Goal: Use online tool/utility: Utilize a website feature to perform a specific function

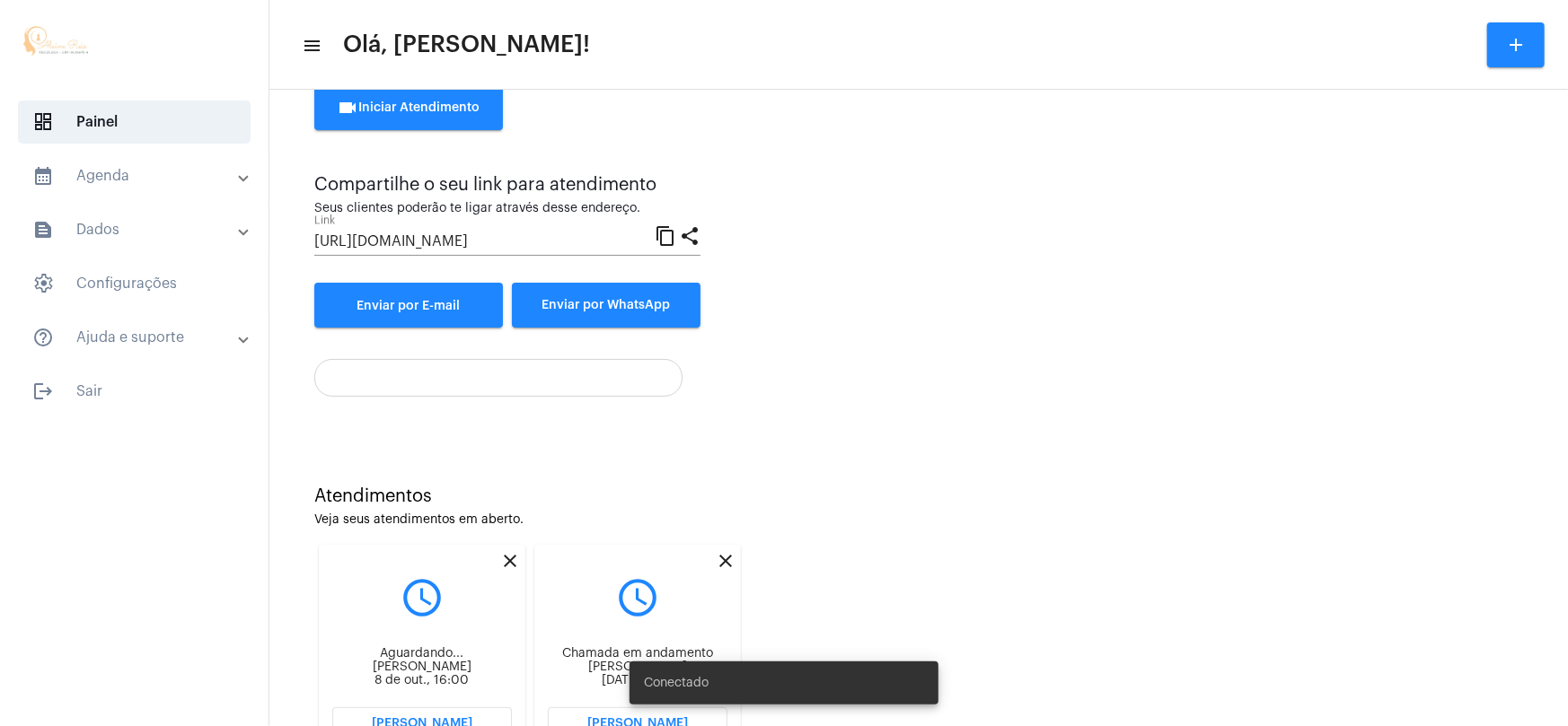
scroll to position [178, 0]
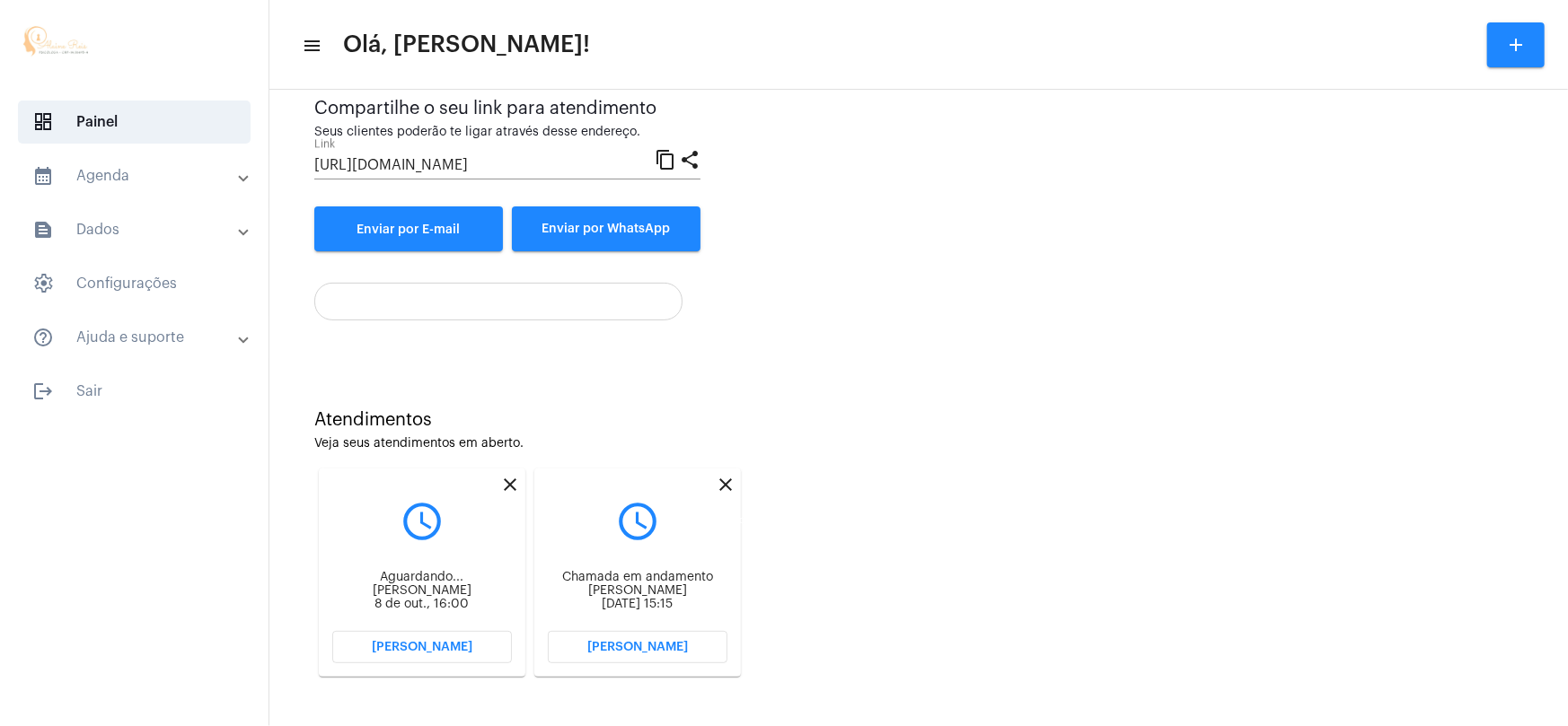
click at [730, 484] on mat-icon "close" at bounding box center [725, 484] width 21 height 21
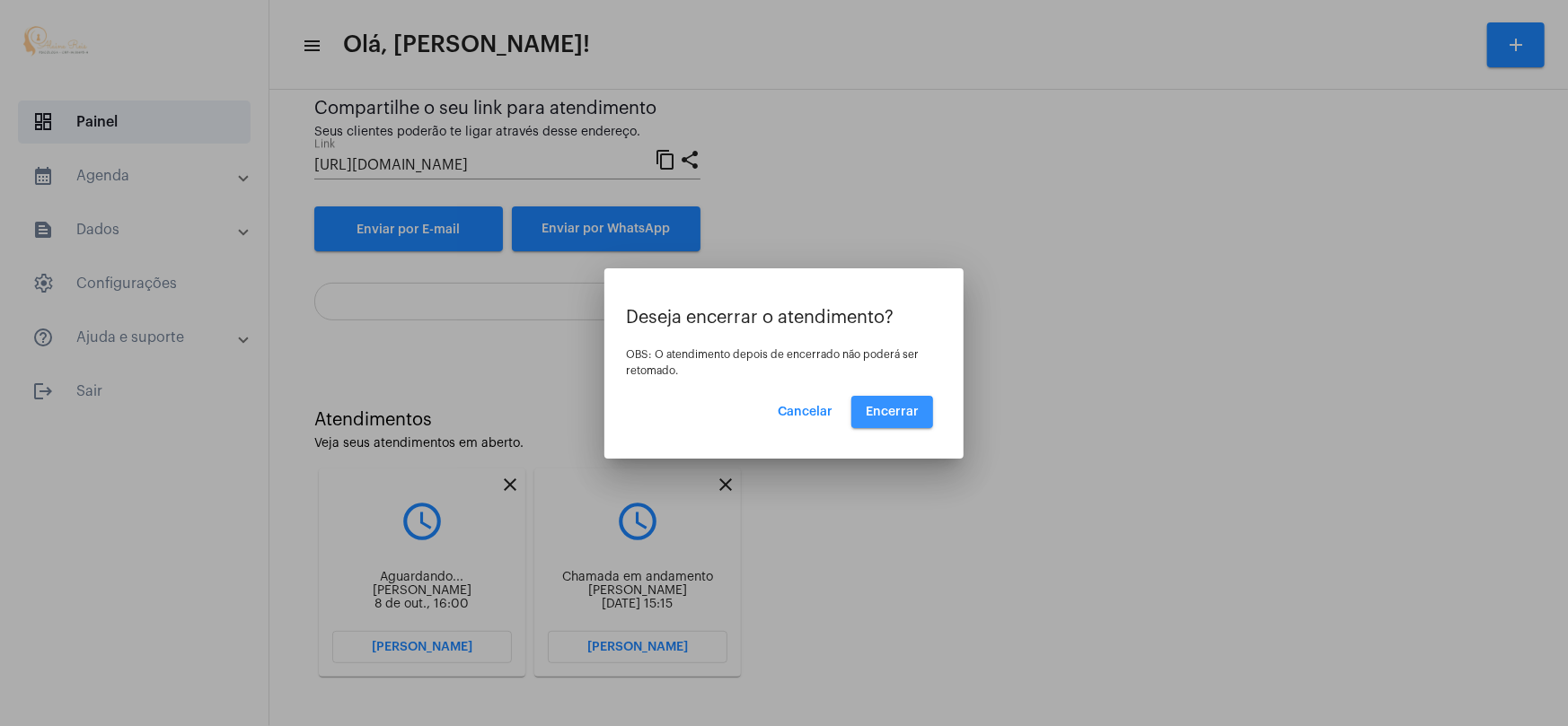
click at [879, 412] on span "Encerrar" at bounding box center [892, 412] width 53 height 13
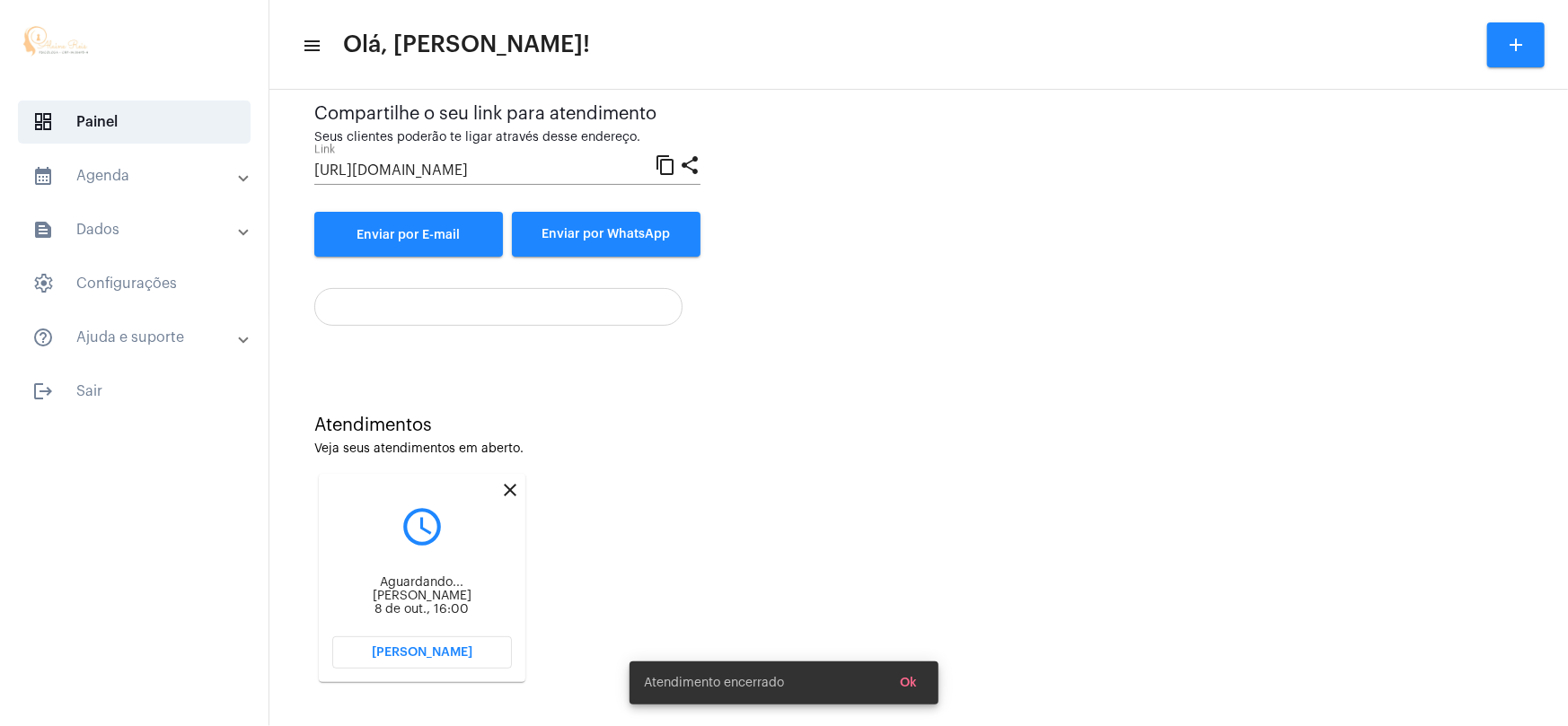
scroll to position [178, 0]
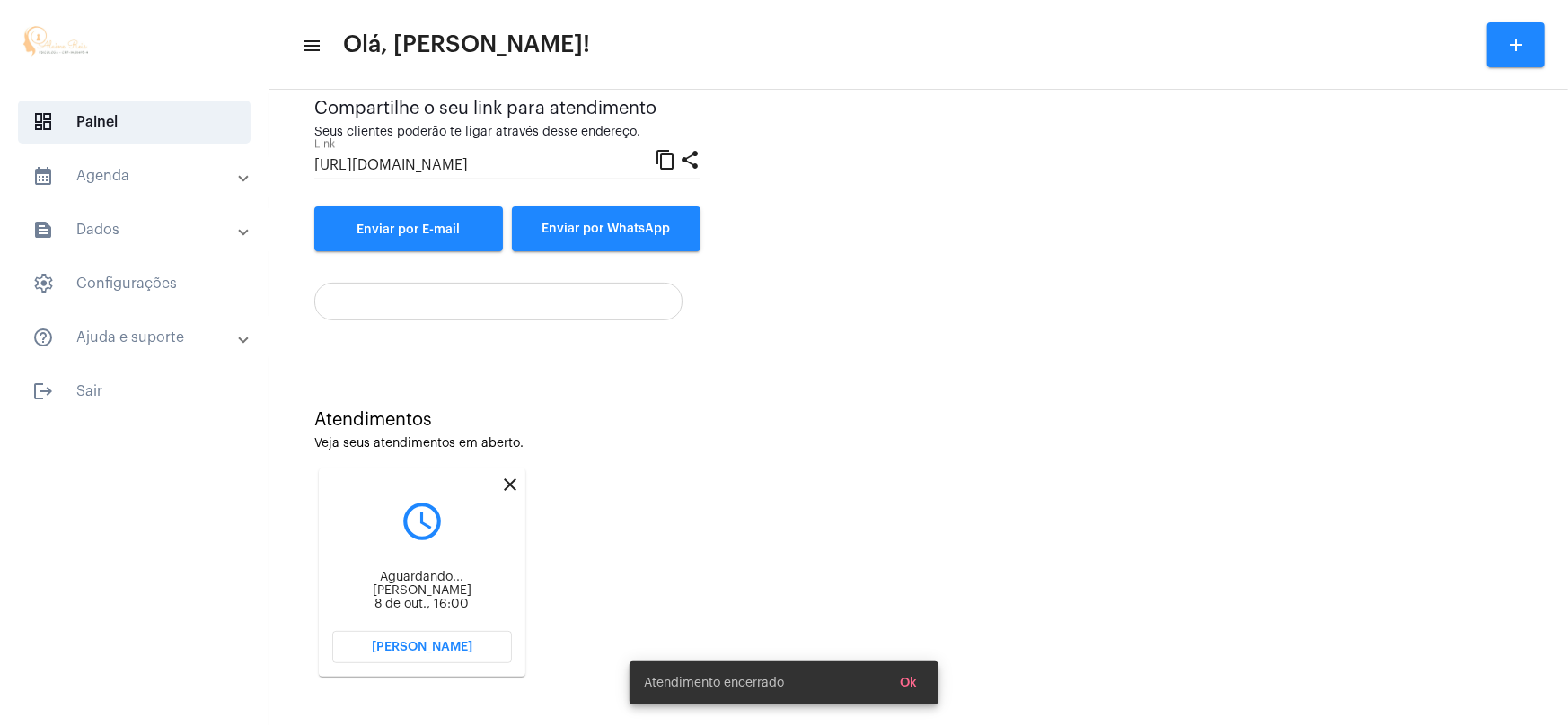
click at [458, 647] on span "[PERSON_NAME]" at bounding box center [422, 646] width 101 height 13
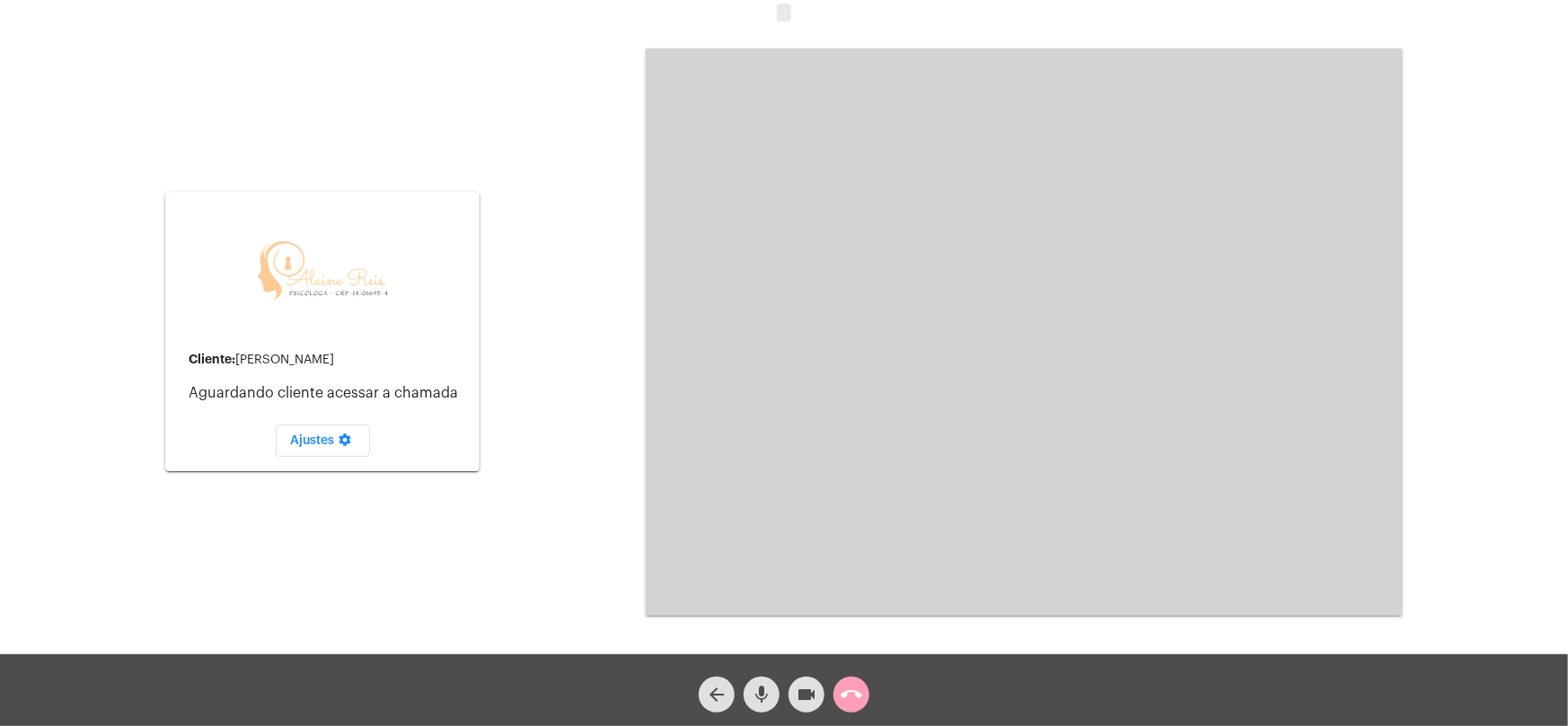
click at [854, 695] on mat-icon "call_end" at bounding box center [851, 695] width 21 height 21
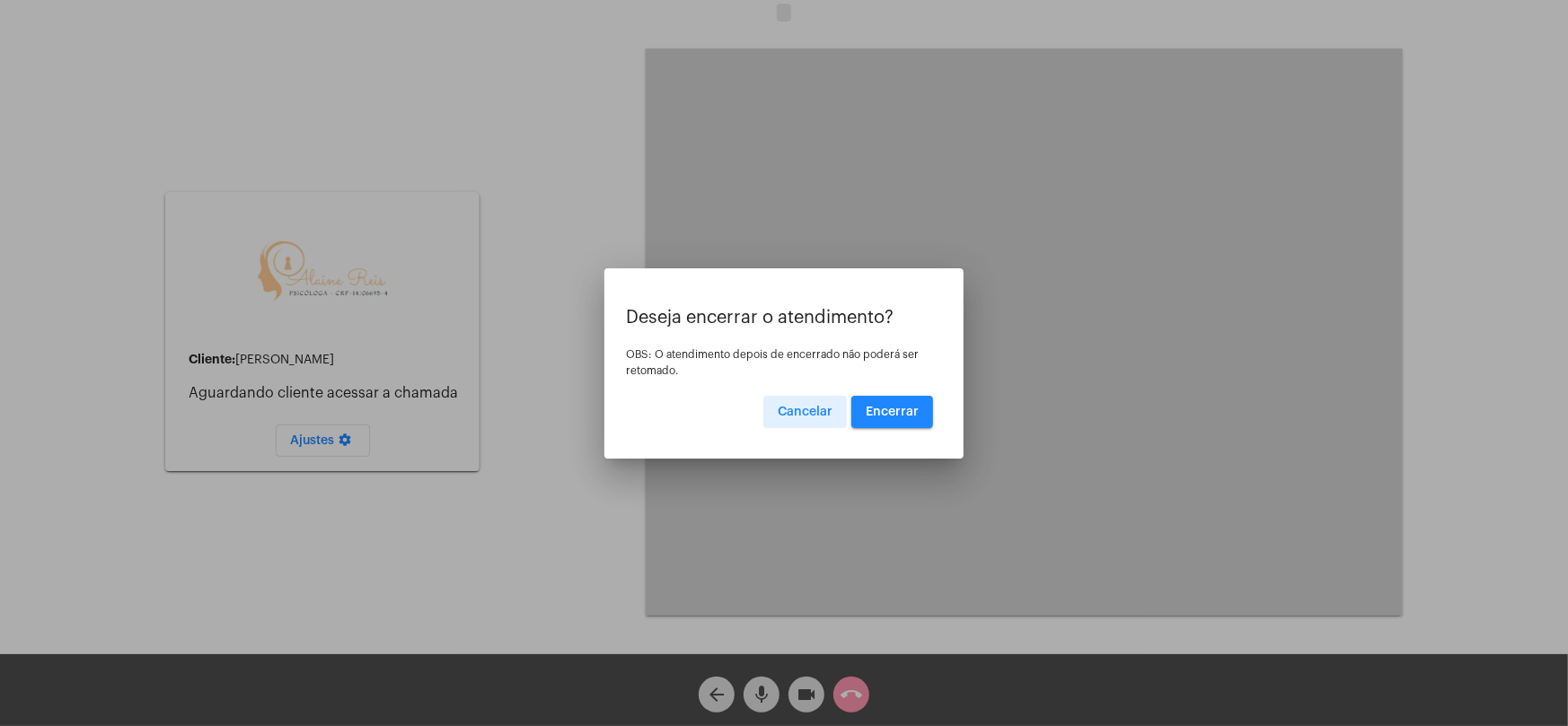
click at [870, 407] on span "Encerrar" at bounding box center [892, 412] width 53 height 13
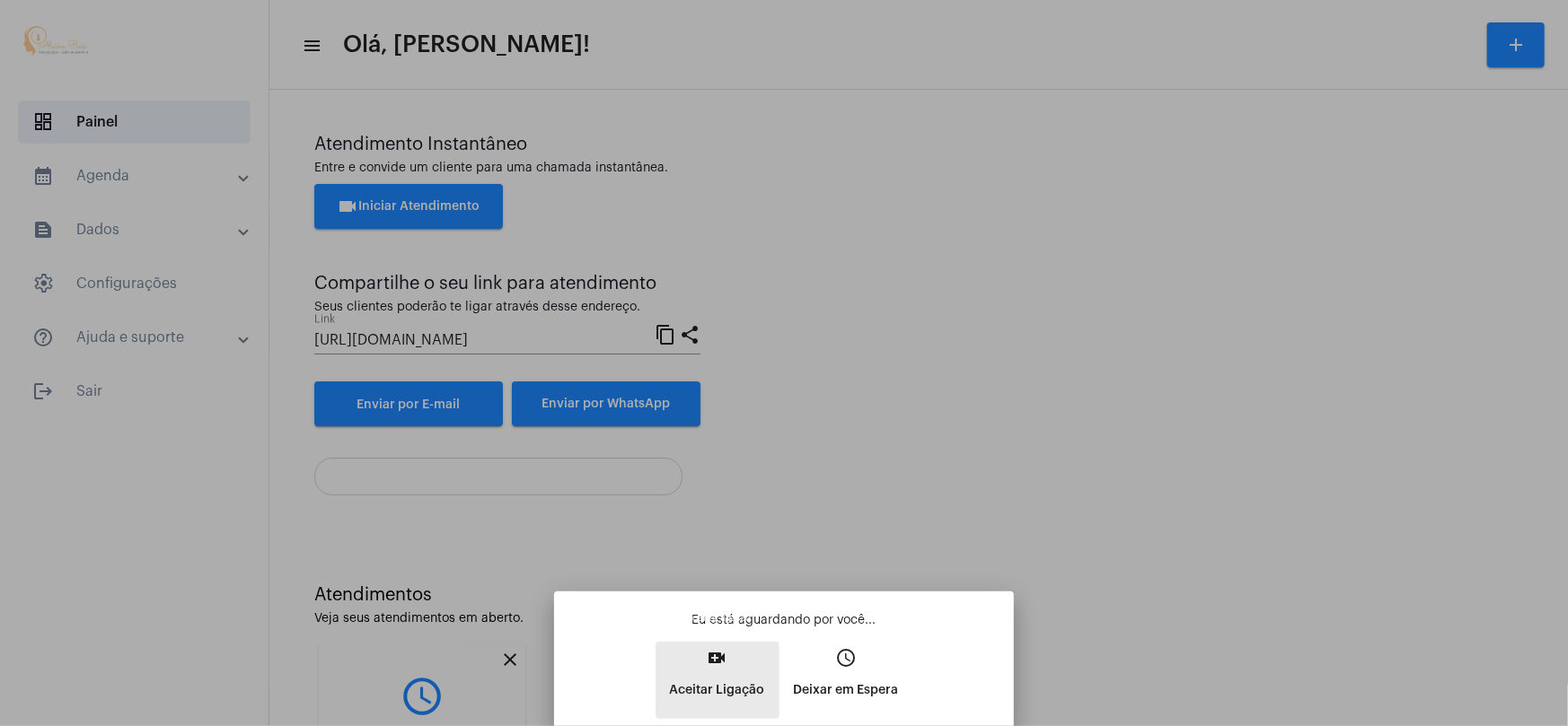
click at [722, 659] on mat-icon "video_call" at bounding box center [717, 658] width 21 height 21
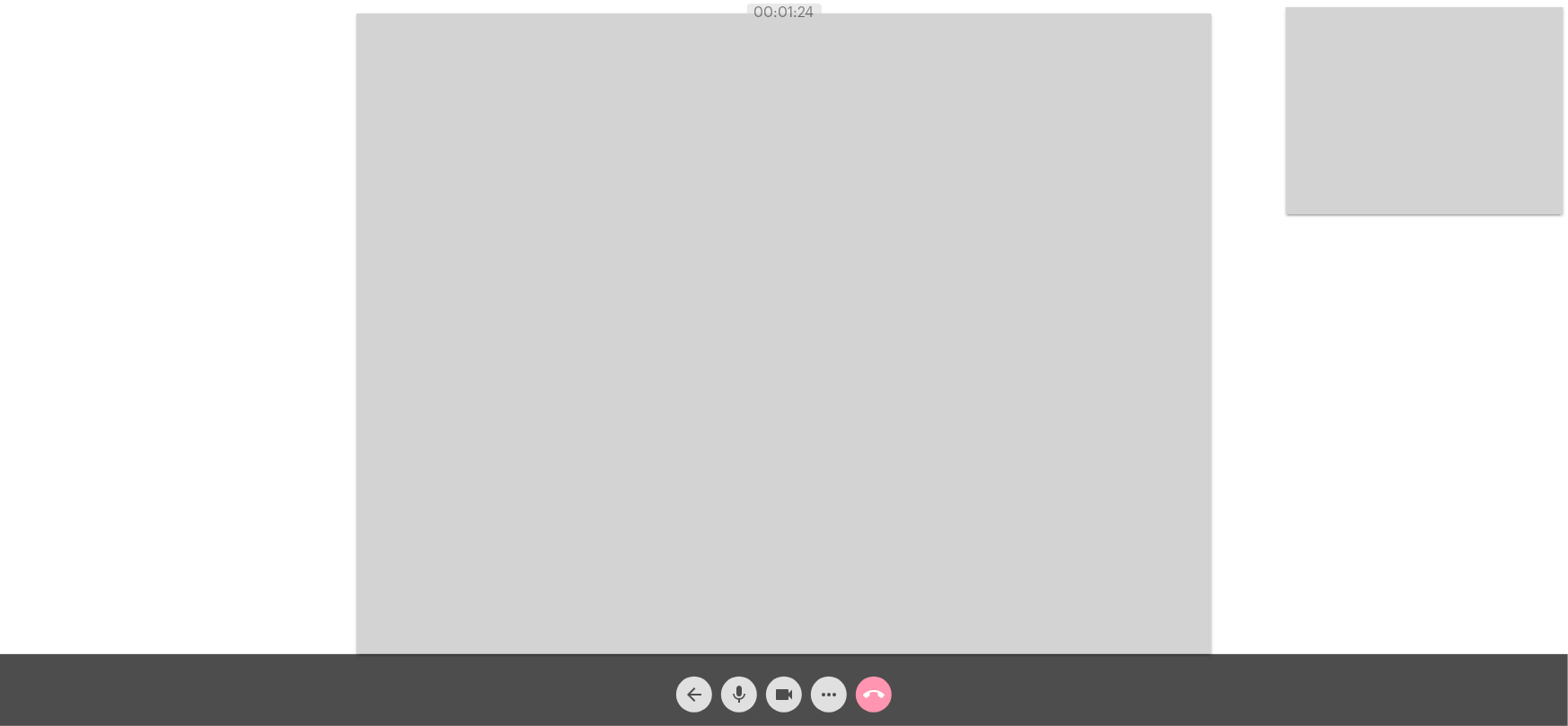
click at [878, 695] on mat-icon "call_end" at bounding box center [874, 695] width 21 height 21
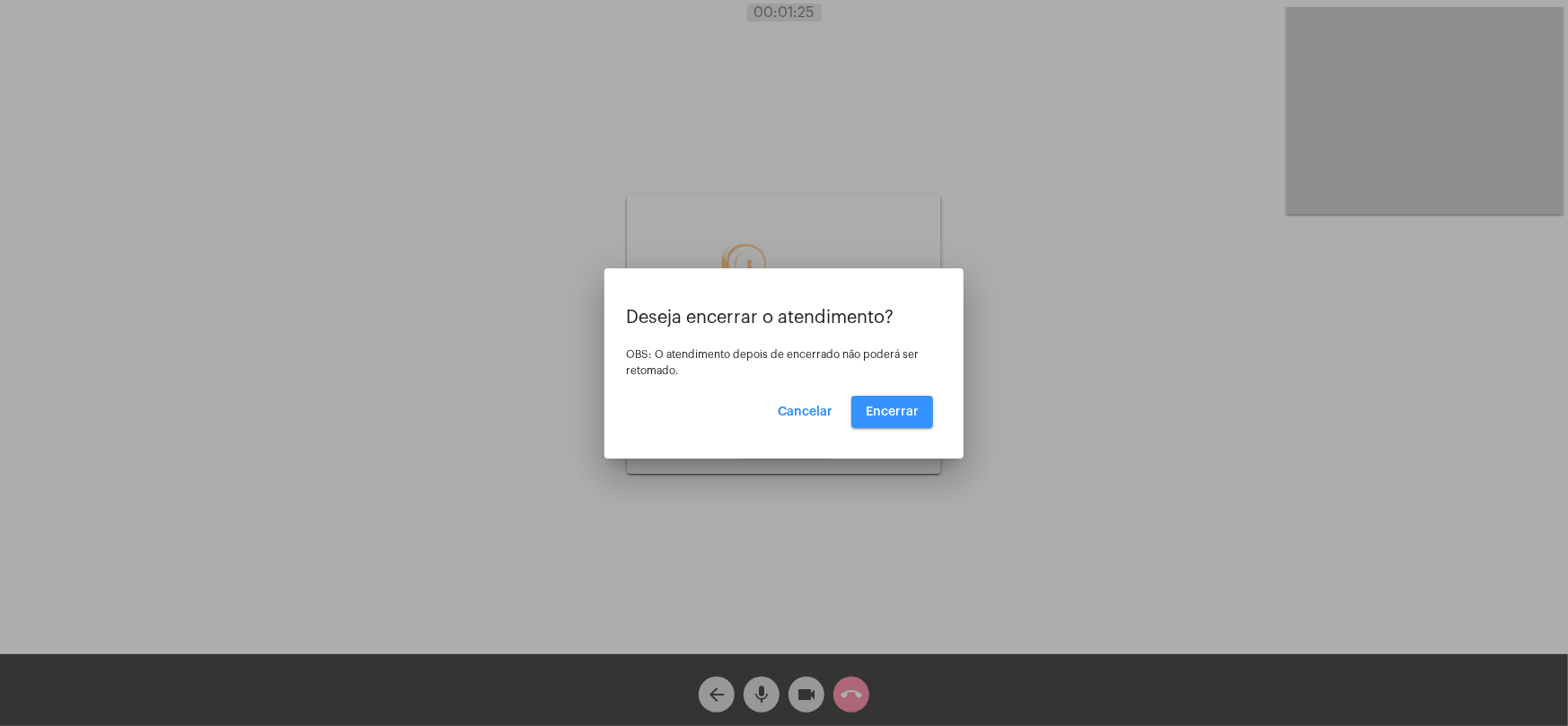
click at [925, 419] on button "Encerrar" at bounding box center [892, 412] width 82 height 32
click at [912, 408] on span "Encerrar" at bounding box center [892, 412] width 53 height 13
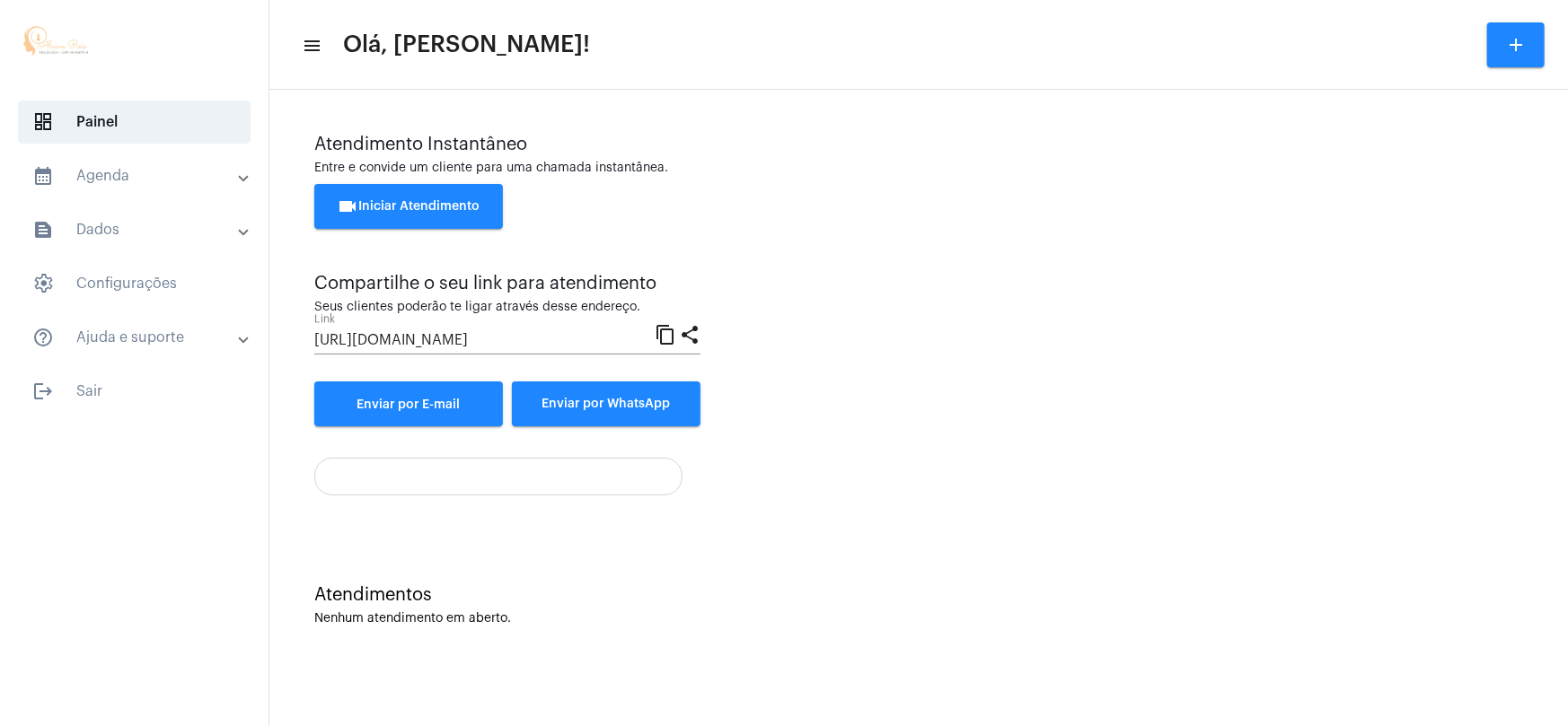
click at [1141, 382] on div "Atendimento Instantâneo Entre e convide um cliente para uma chamada instantânea…" at bounding box center [918, 280] width 1209 height 292
